Goal: Book appointment/travel/reservation

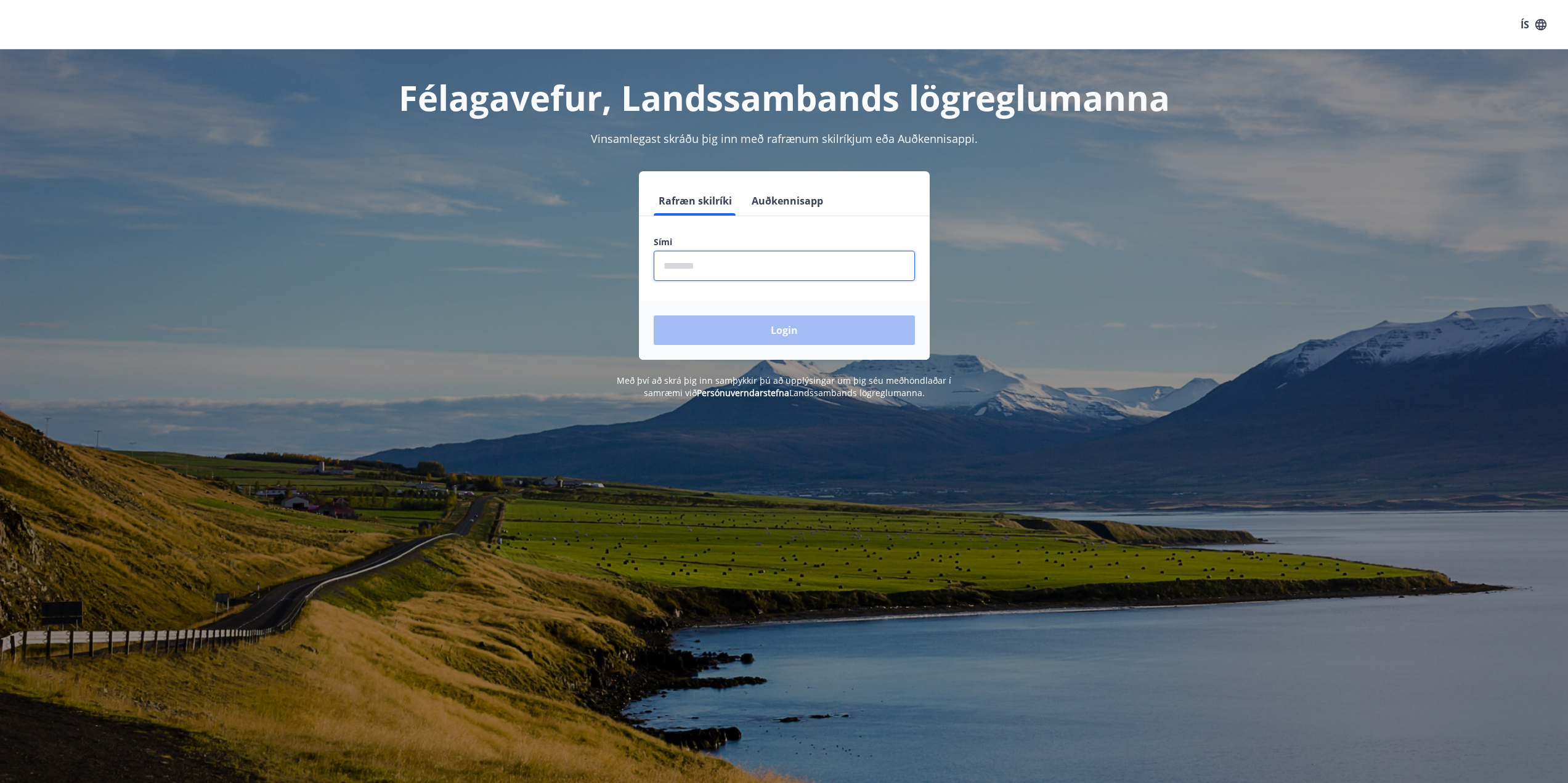
drag, startPoint x: 713, startPoint y: 257, endPoint x: 717, endPoint y: 281, distance: 24.3
click at [711, 277] on input "phone" at bounding box center [784, 265] width 261 height 30
type input "********"
click at [829, 330] on button "Login" at bounding box center [784, 329] width 261 height 29
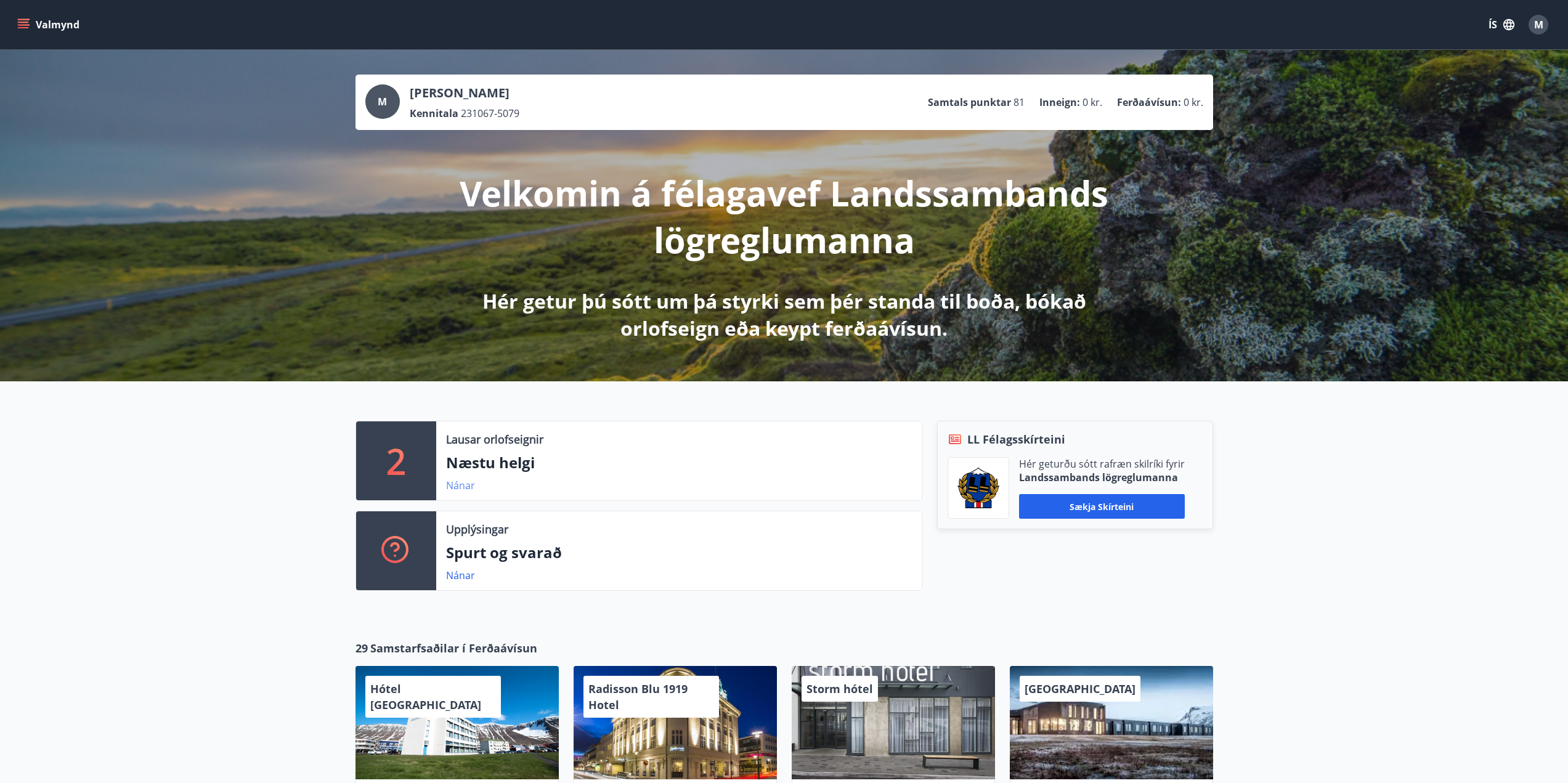
click at [468, 484] on link "Nánar" at bounding box center [460, 485] width 29 height 13
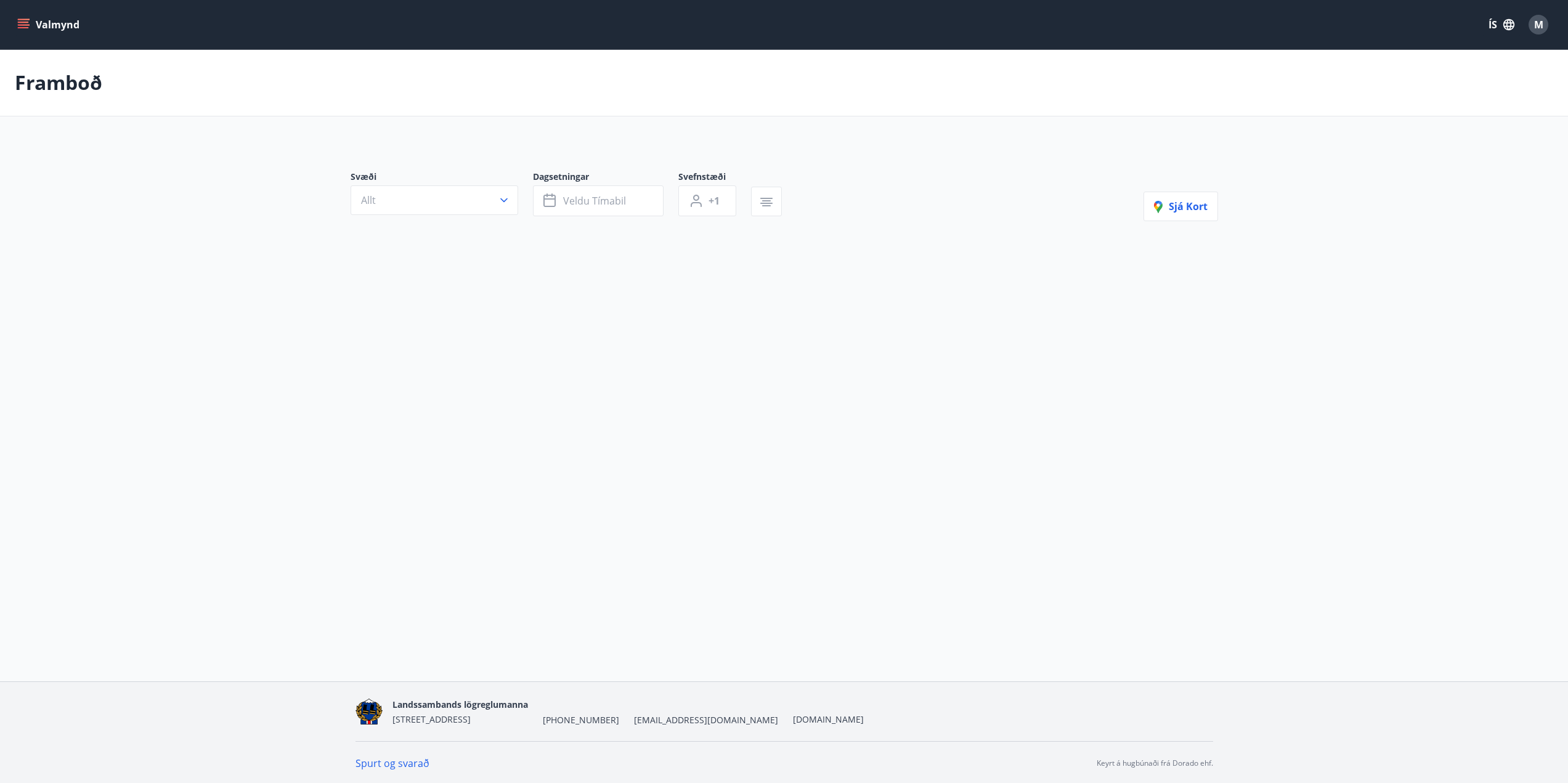
type input "*"
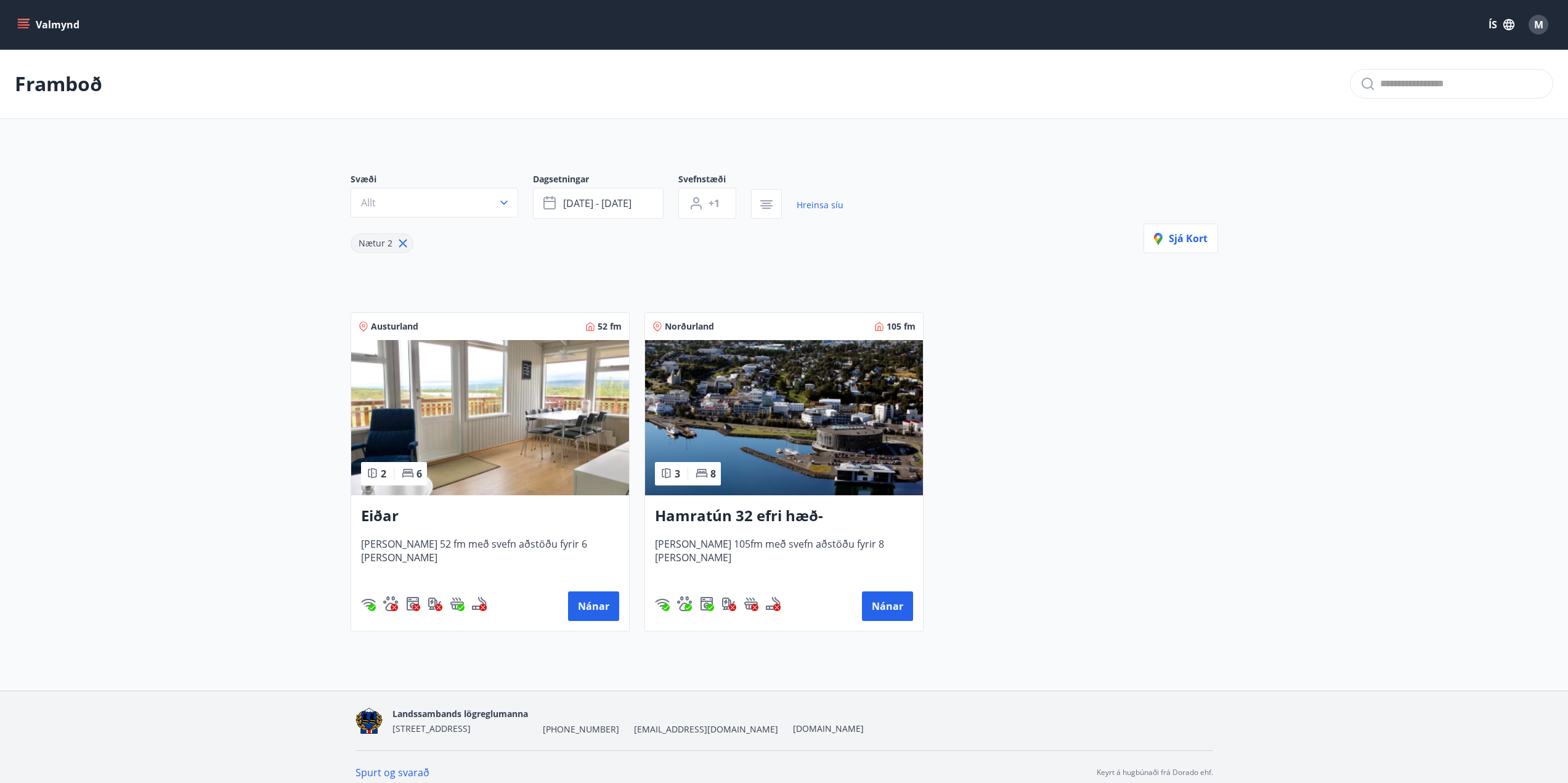
click at [48, 21] on button "Valmynd" at bounding box center [50, 24] width 69 height 22
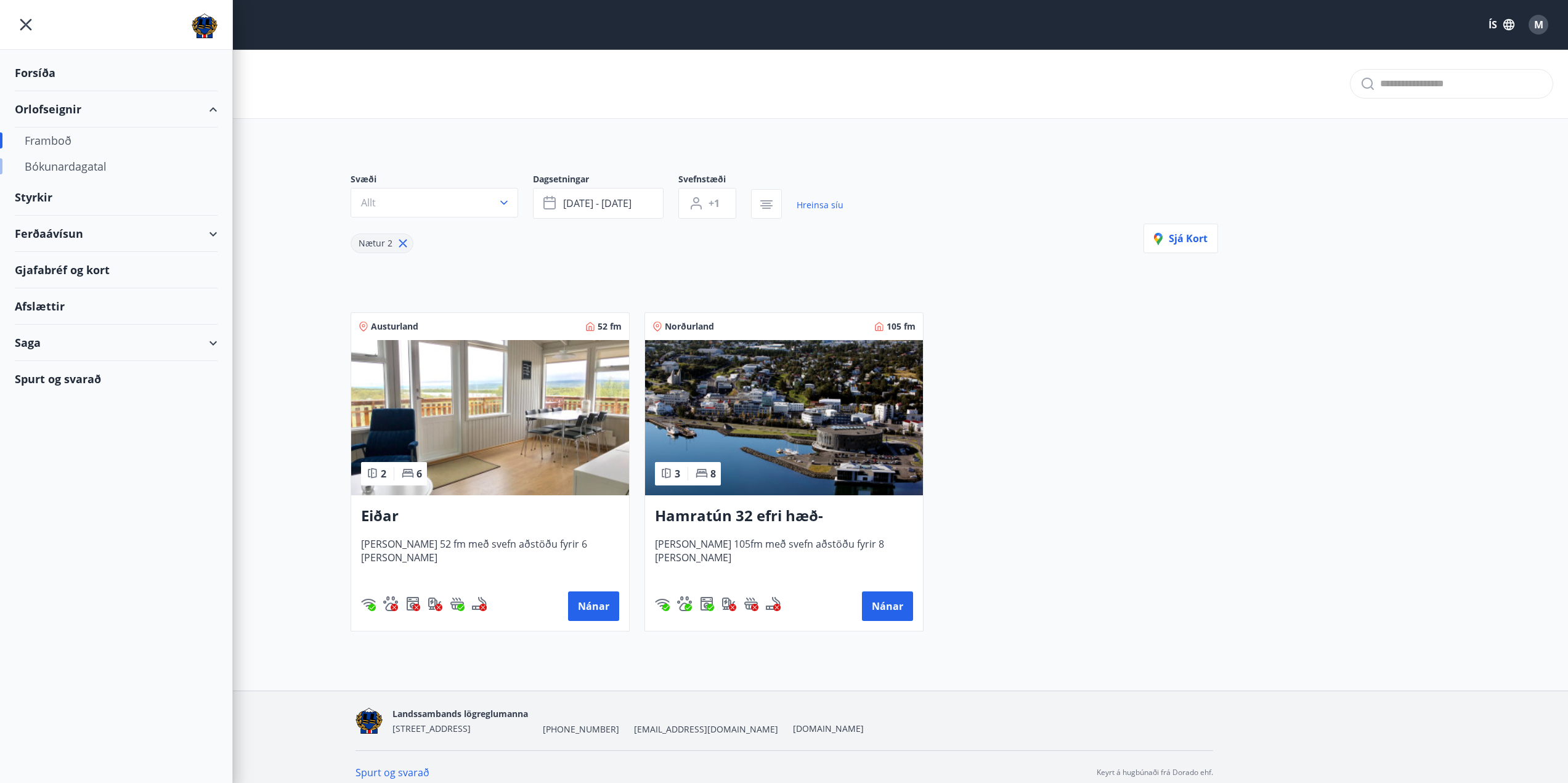
click at [77, 163] on div "Bókunardagatal" at bounding box center [116, 166] width 183 height 26
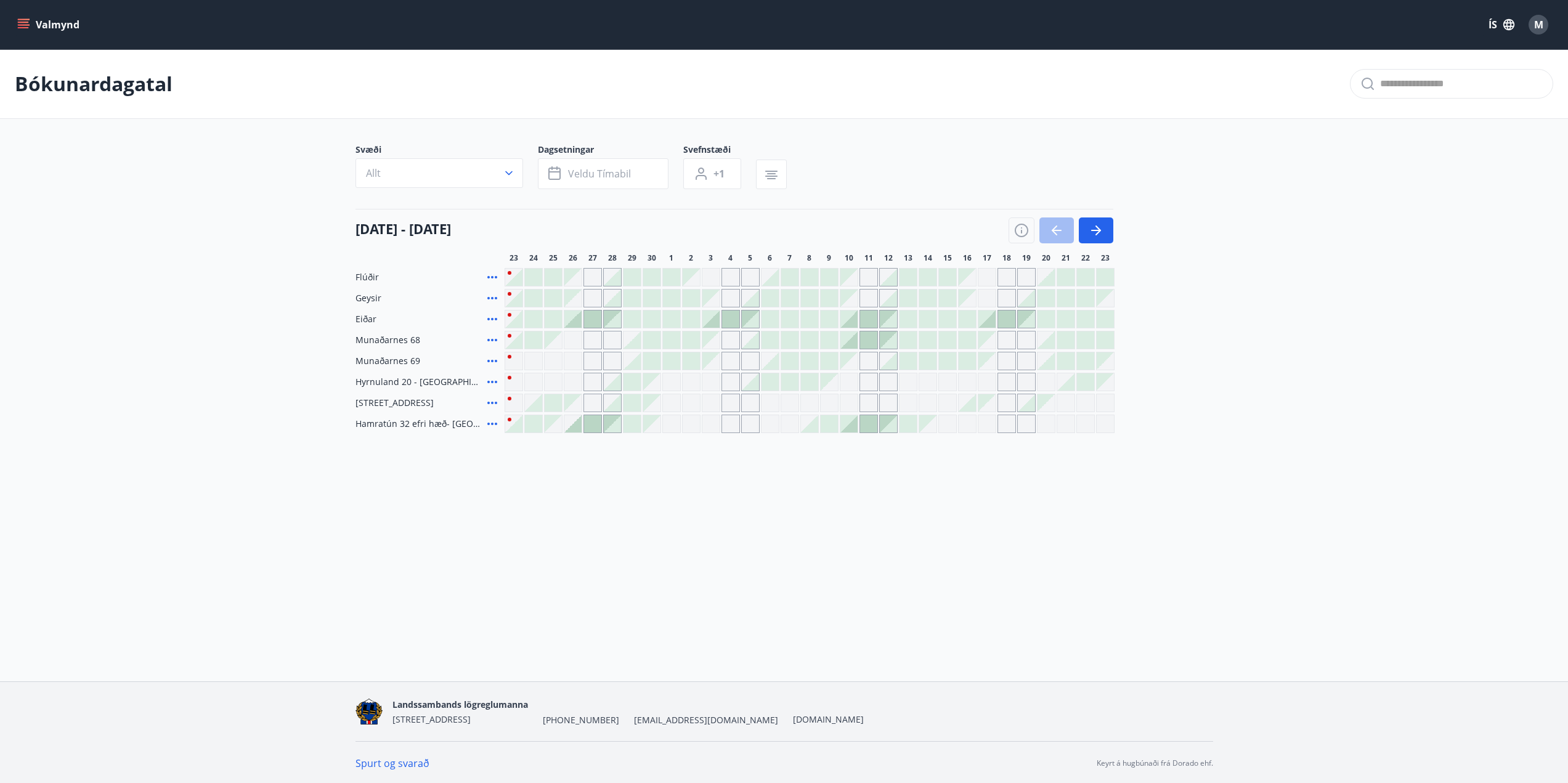
click at [669, 384] on div "Gráir dagar eru ekki bókanlegir" at bounding box center [671, 382] width 19 height 19
click at [790, 380] on div at bounding box center [789, 381] width 17 height 17
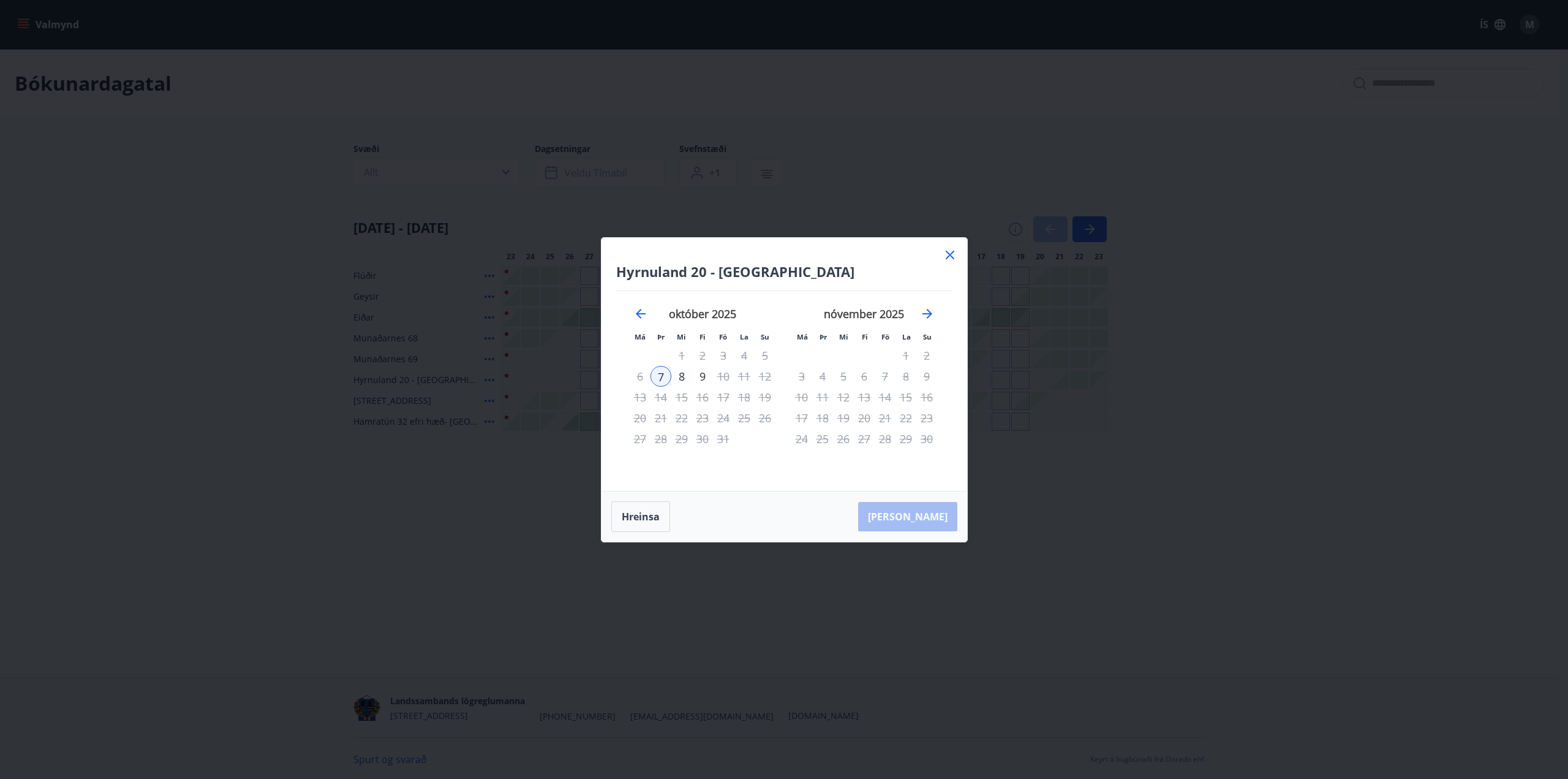
click at [681, 376] on div "8" at bounding box center [682, 376] width 21 height 21
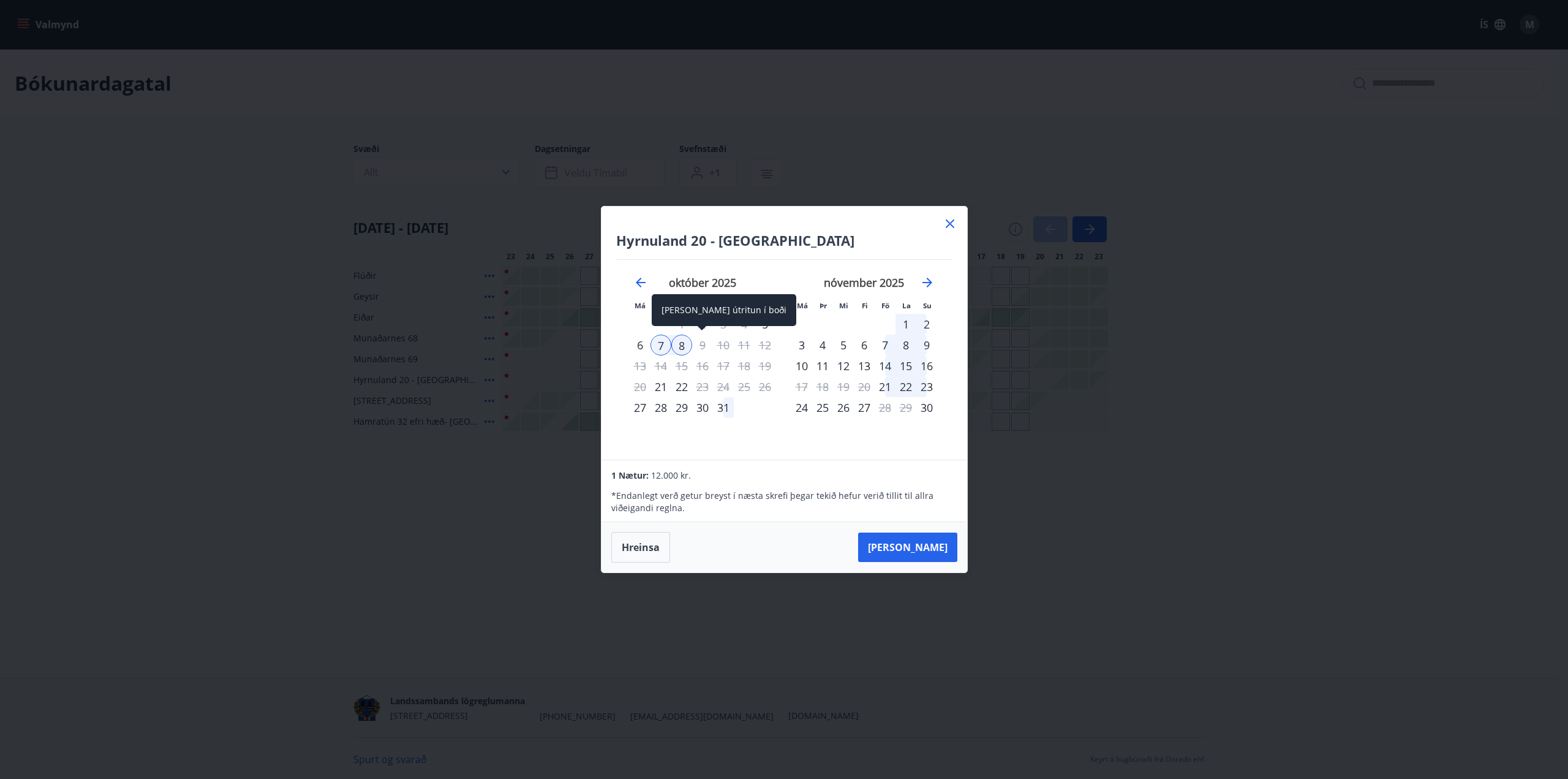
click at [705, 352] on div "9" at bounding box center [703, 345] width 21 height 21
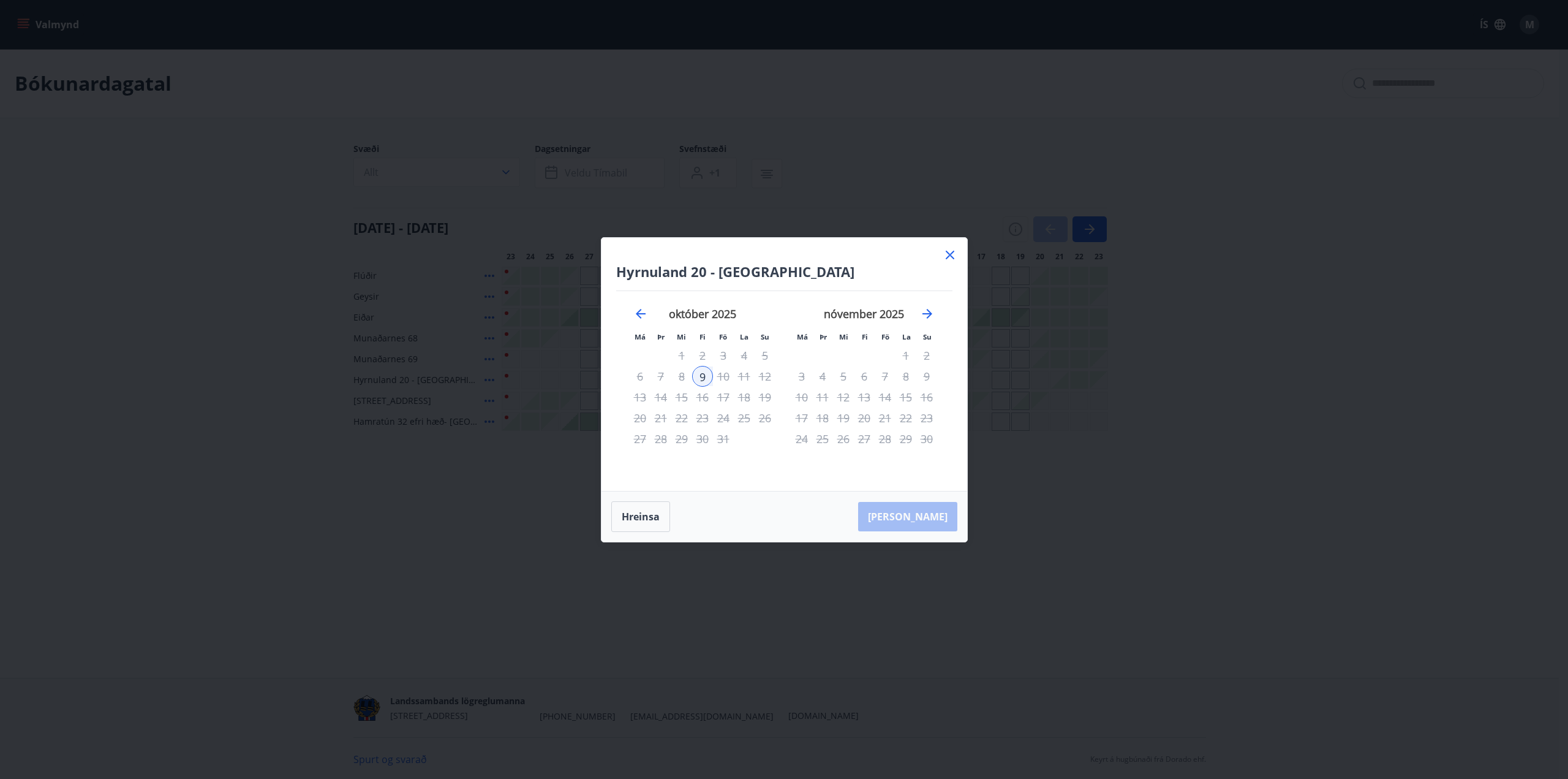
click at [952, 253] on icon at bounding box center [950, 255] width 9 height 9
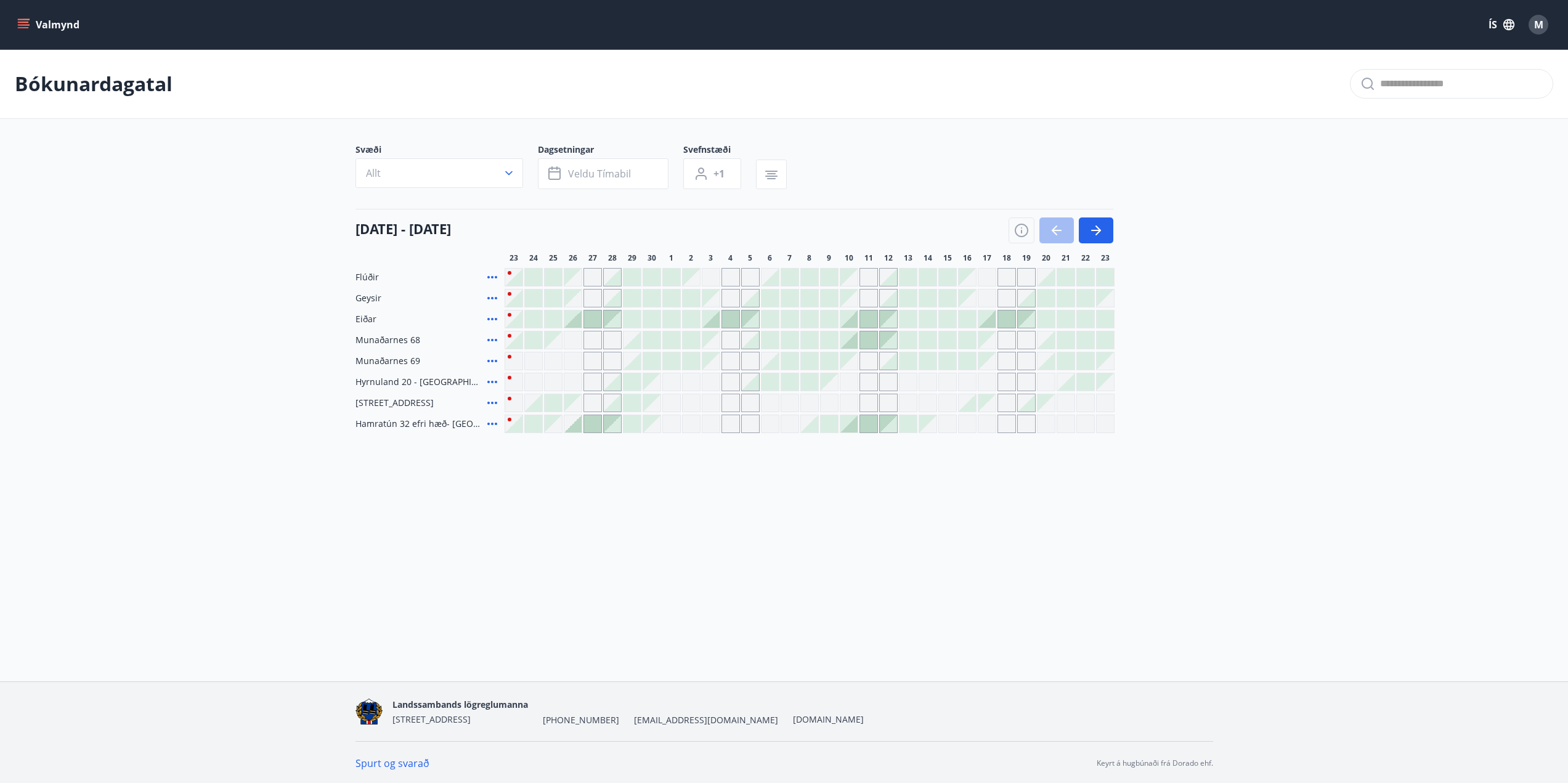
click at [806, 384] on div at bounding box center [809, 381] width 17 height 17
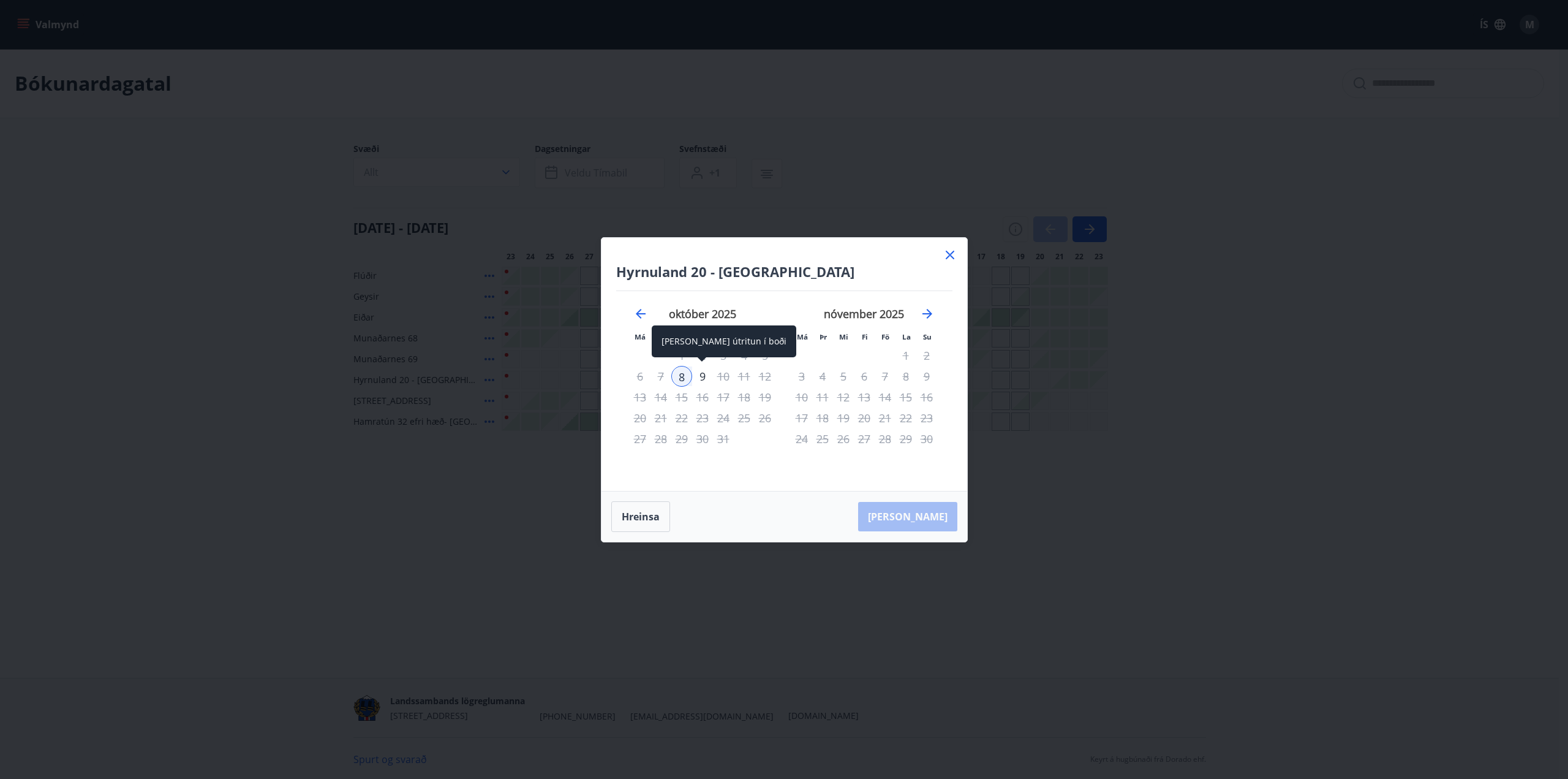
click at [703, 377] on div "9" at bounding box center [703, 376] width 21 height 21
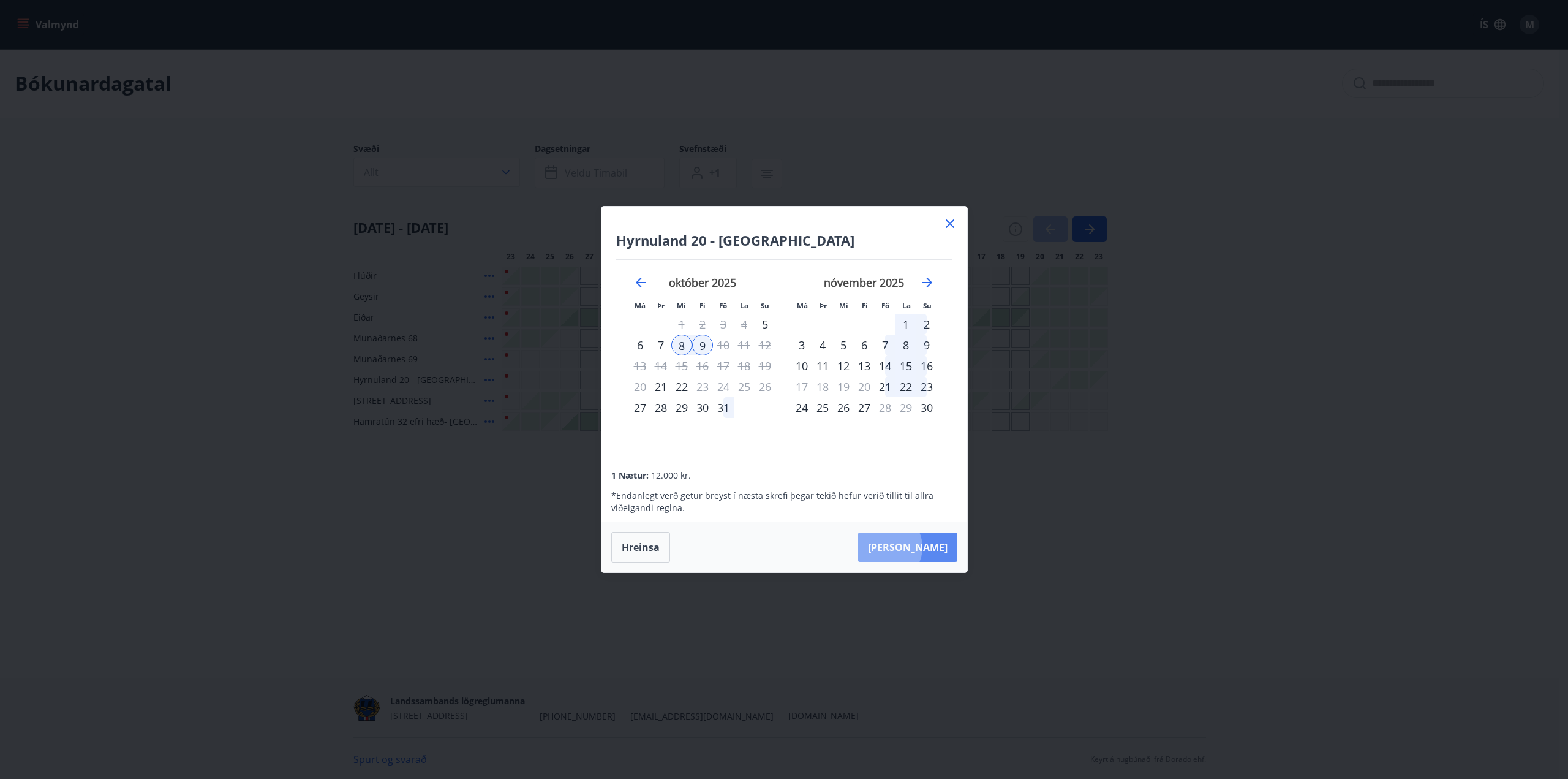
click at [922, 548] on button "Taka Frá" at bounding box center [908, 547] width 99 height 29
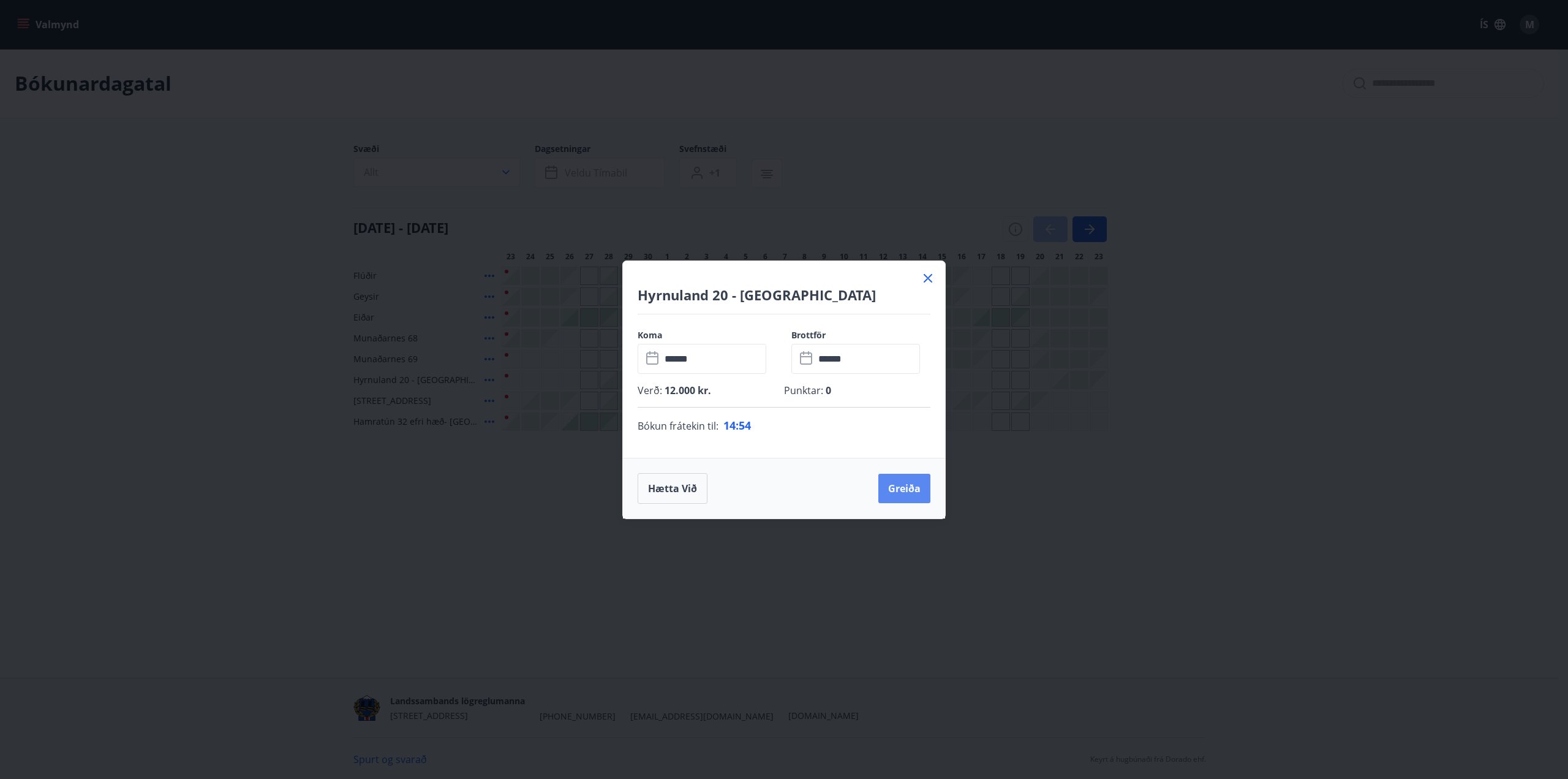
click at [903, 495] on button "Greiða" at bounding box center [904, 488] width 52 height 29
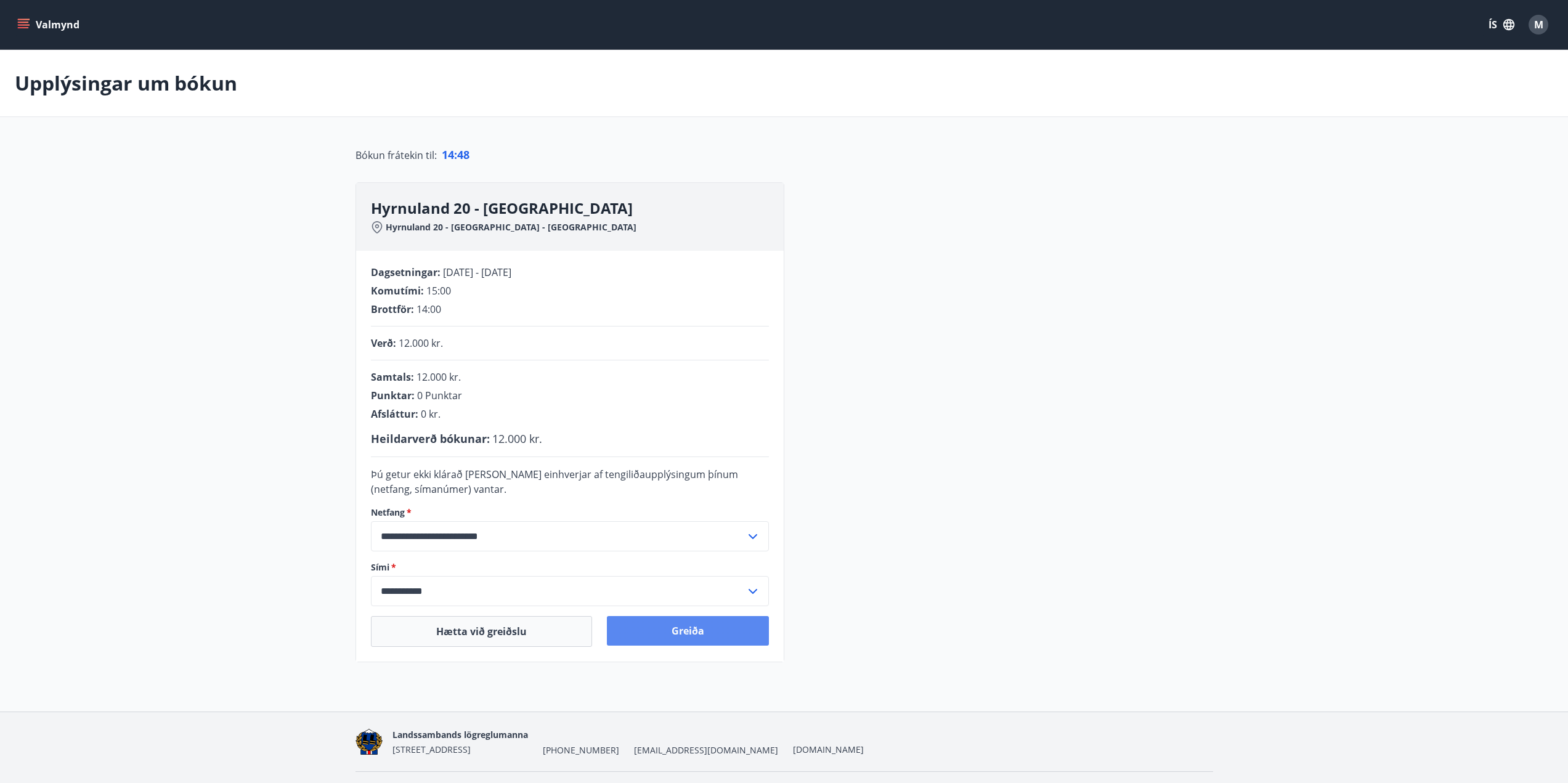
click at [700, 623] on button "Greiða" at bounding box center [687, 630] width 162 height 29
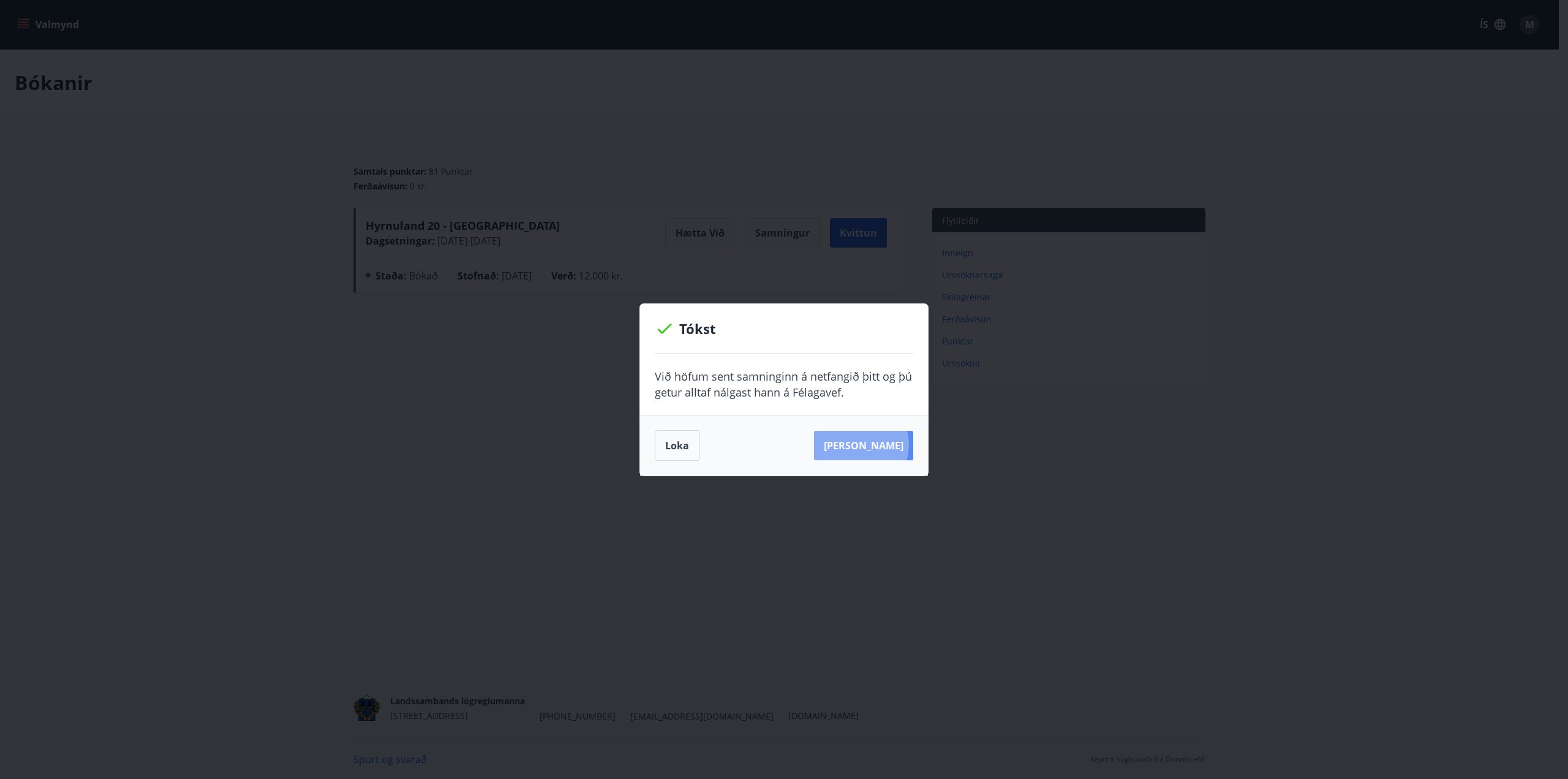
click at [880, 444] on button "Sjá samning" at bounding box center [863, 445] width 99 height 29
click at [659, 446] on button "Loka" at bounding box center [677, 445] width 45 height 31
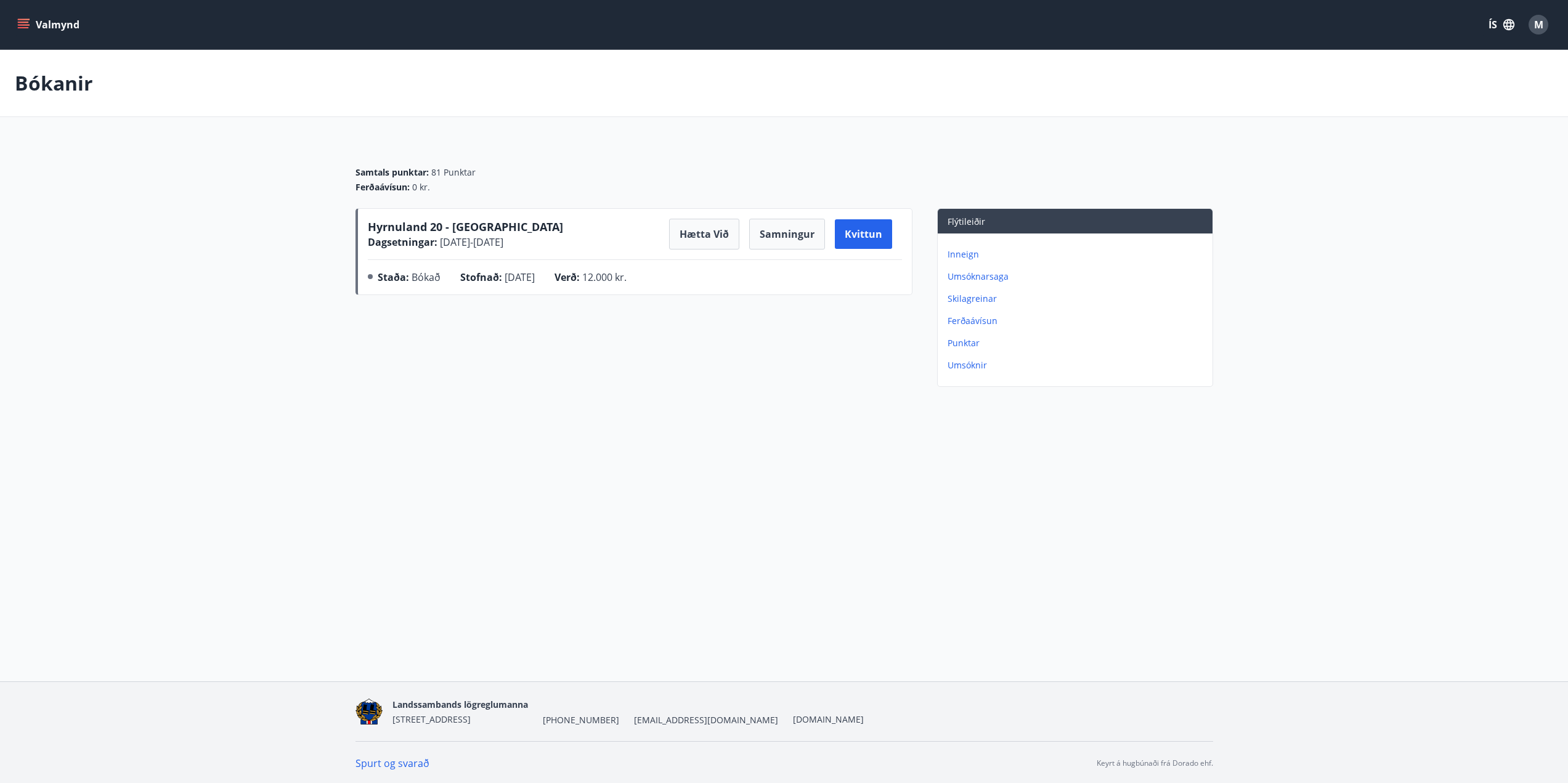
click at [961, 261] on div "Inneign Umsóknarsaga Skilagreinar Ferðaávísun Punktar Umsóknir" at bounding box center [1074, 304] width 274 height 143
click at [963, 252] on p "Inneign" at bounding box center [1077, 255] width 260 height 12
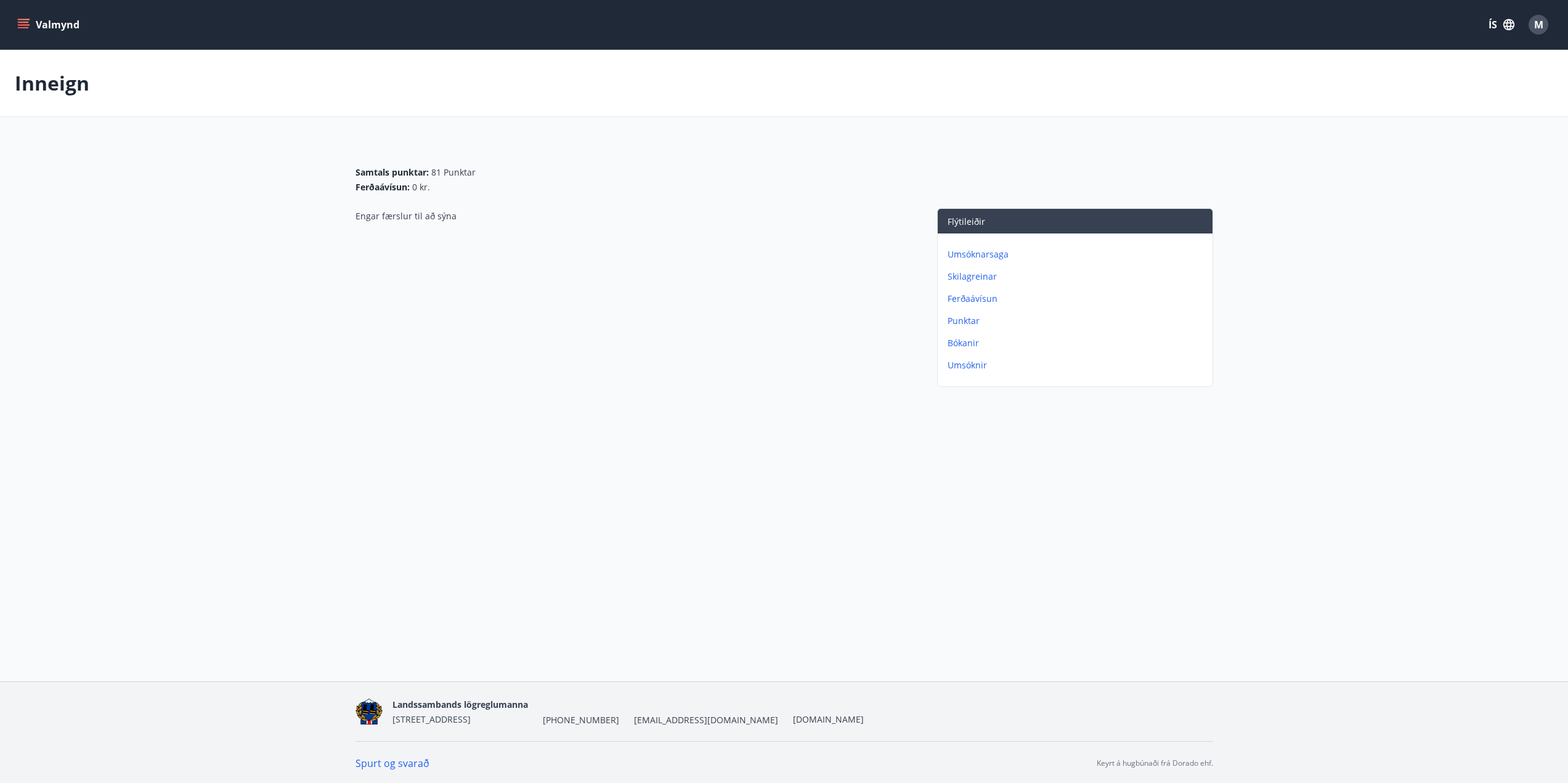
click at [36, 19] on button "Valmynd" at bounding box center [50, 24] width 69 height 22
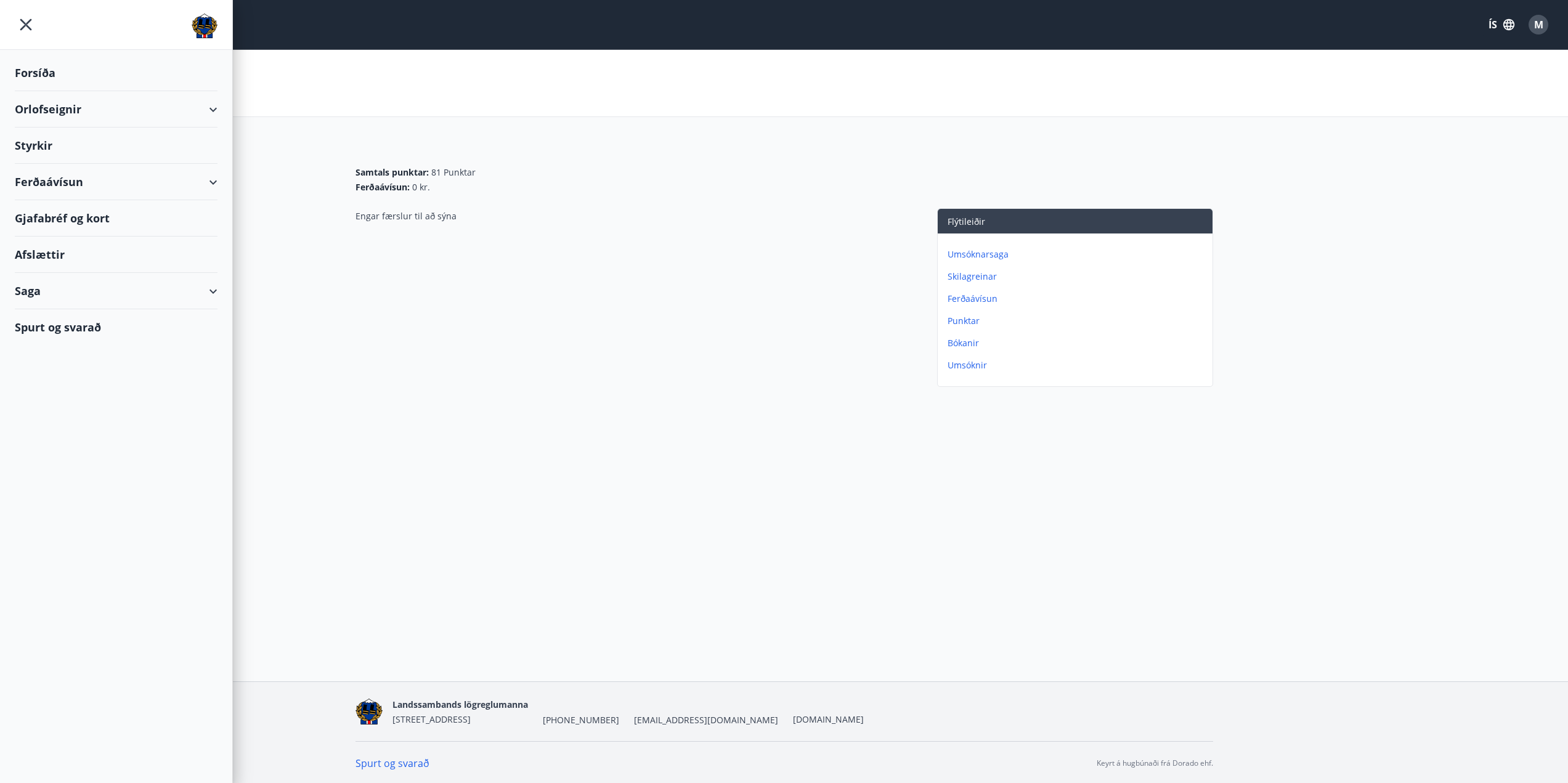
click at [80, 114] on div "Orlofseignir" at bounding box center [116, 109] width 202 height 36
click at [91, 165] on div "Bókunardagatal" at bounding box center [116, 166] width 183 height 26
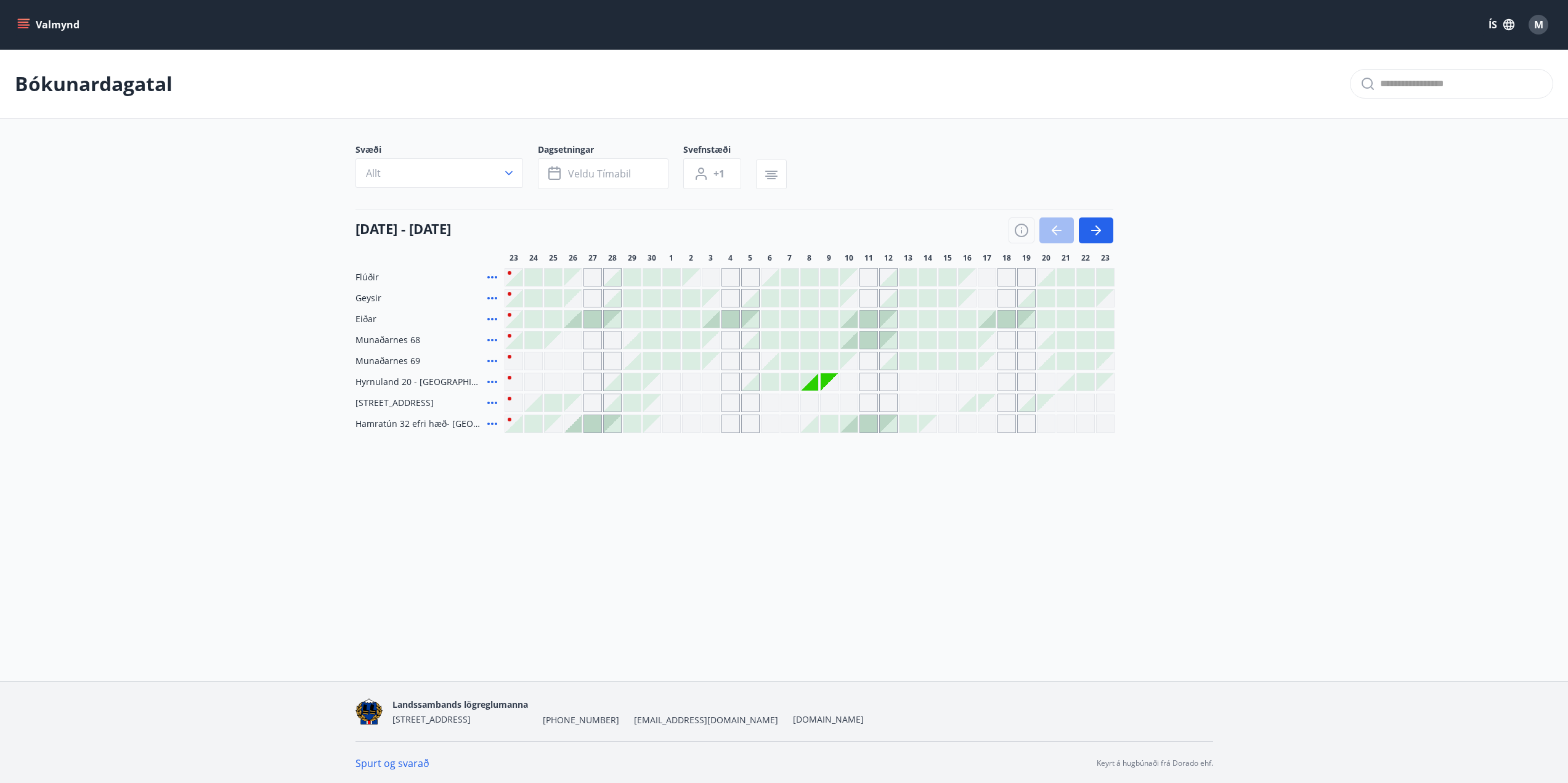
click at [788, 379] on div at bounding box center [789, 381] width 17 height 17
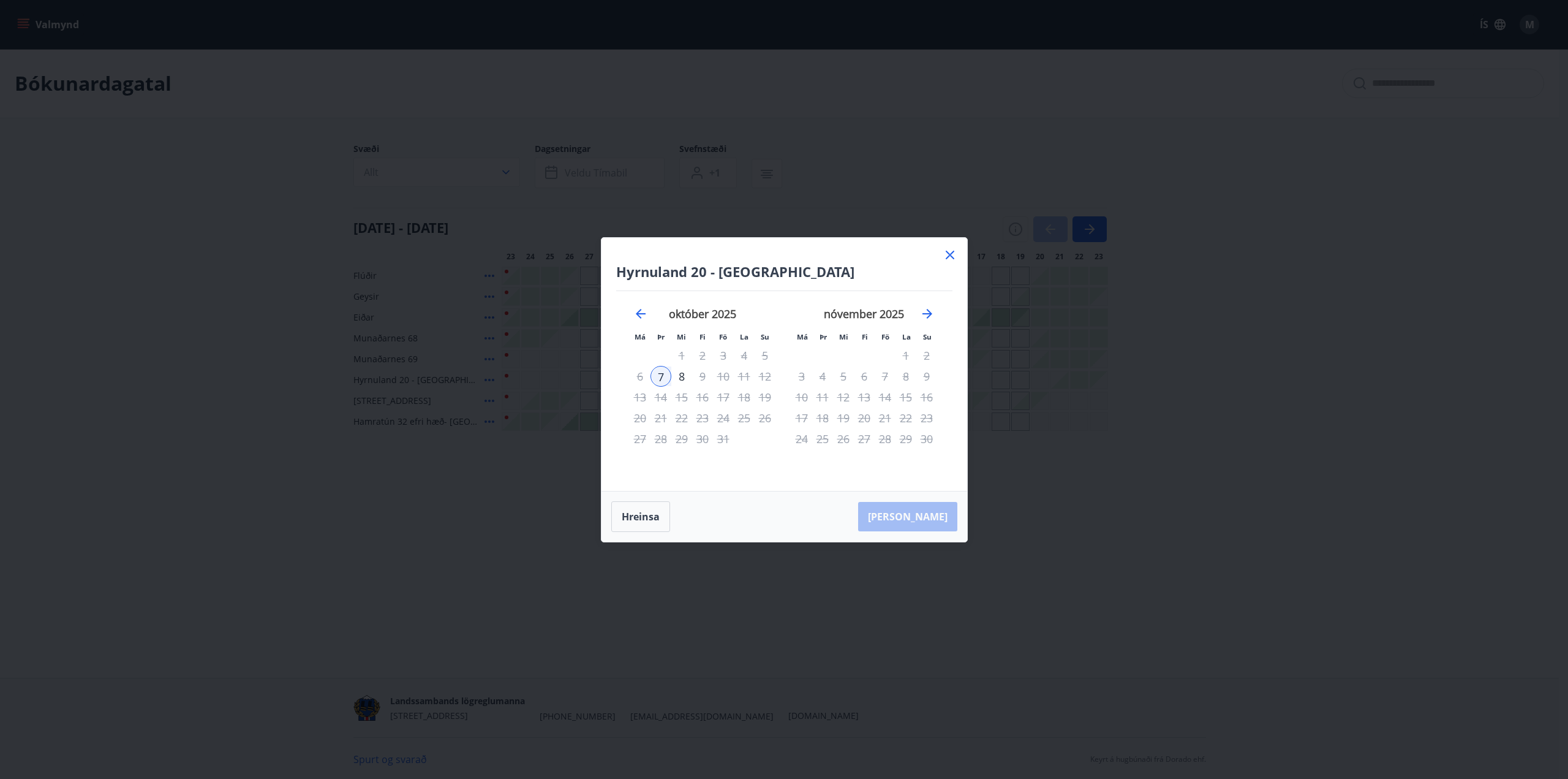
click at [951, 246] on div "Hyrnuland 20 - Akureyri Má Þr Mi Fi Fö La Su Má Þr Mi Fi Fö La Su september 202…" at bounding box center [784, 364] width 366 height 253
click at [954, 253] on icon at bounding box center [950, 254] width 15 height 15
